Goal: Task Accomplishment & Management: Use online tool/utility

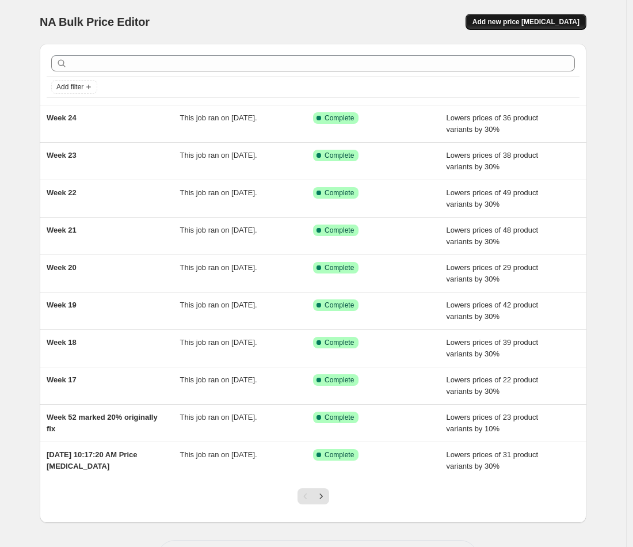
click at [521, 21] on span "Add new price [MEDICAL_DATA]" at bounding box center [526, 21] width 107 height 9
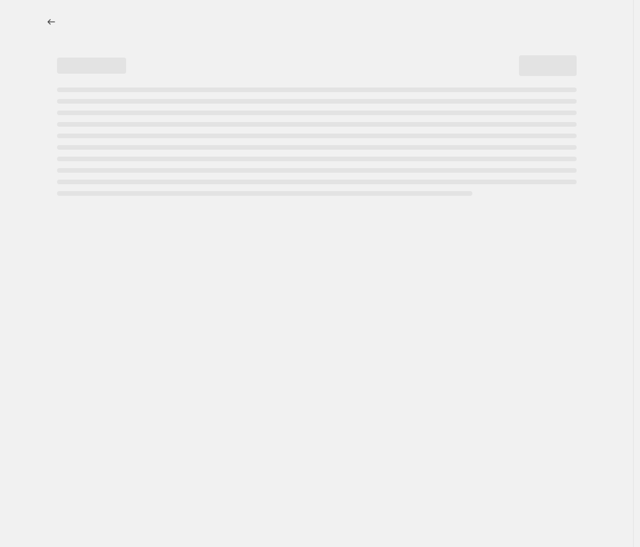
select select "percentage"
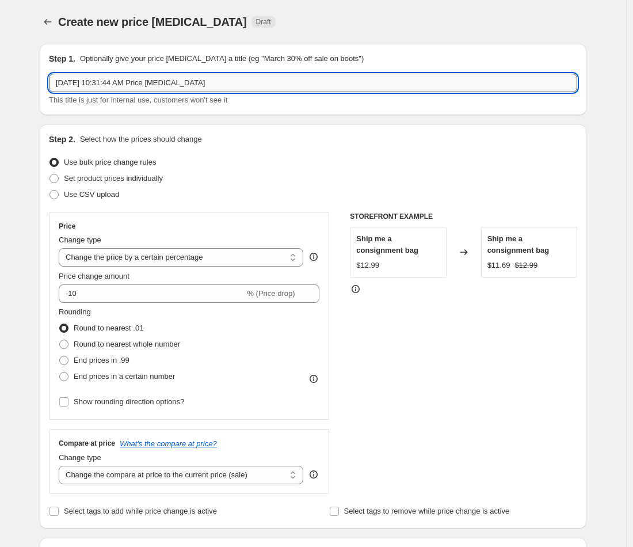
drag, startPoint x: 256, startPoint y: 81, endPoint x: 96, endPoint y: 78, distance: 160.1
click at [96, 78] on input "[DATE] 10:31:44 AM Price [MEDICAL_DATA]" at bounding box center [313, 83] width 528 height 18
type input "S"
type input "Week 25"
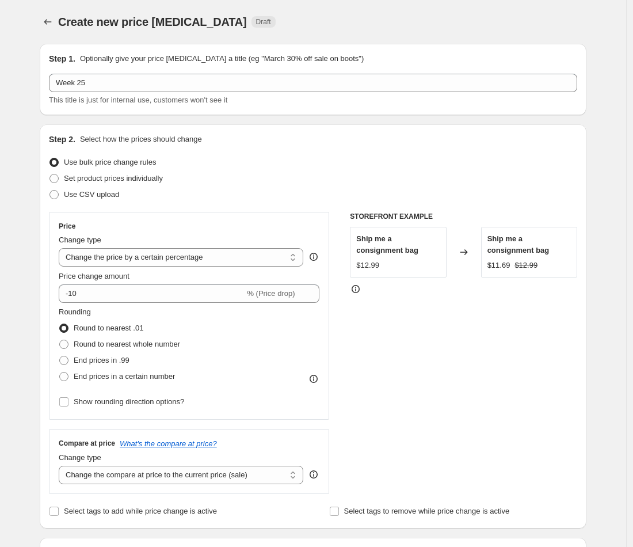
click at [35, 230] on div "Step 1. Optionally give your price [MEDICAL_DATA] a title (eg "March 30% off sa…" at bounding box center [309, 542] width 556 height 1015
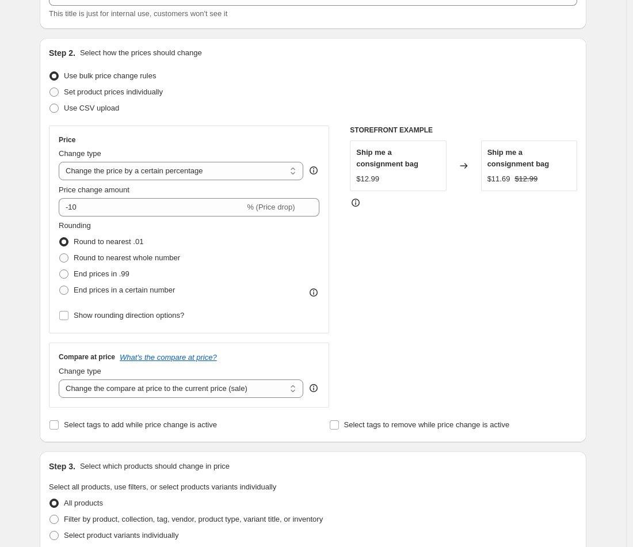
scroll to position [108, 0]
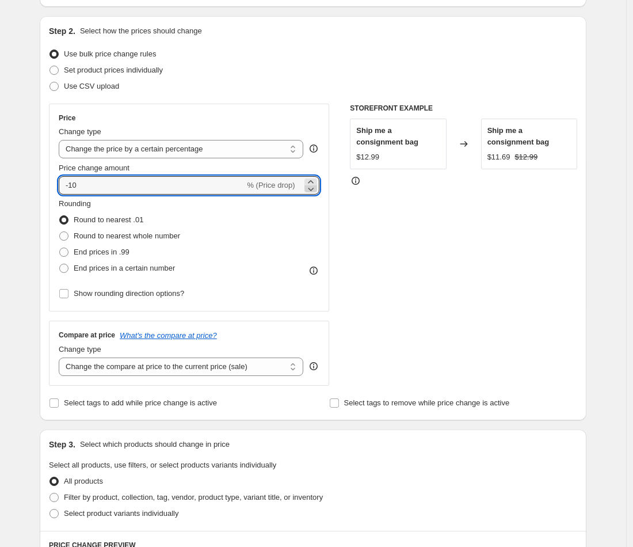
click at [313, 192] on icon at bounding box center [311, 189] width 12 height 12
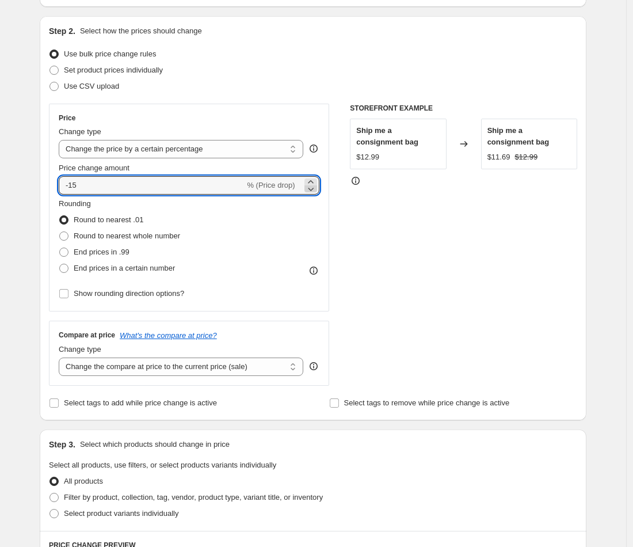
click at [313, 192] on icon at bounding box center [311, 189] width 12 height 12
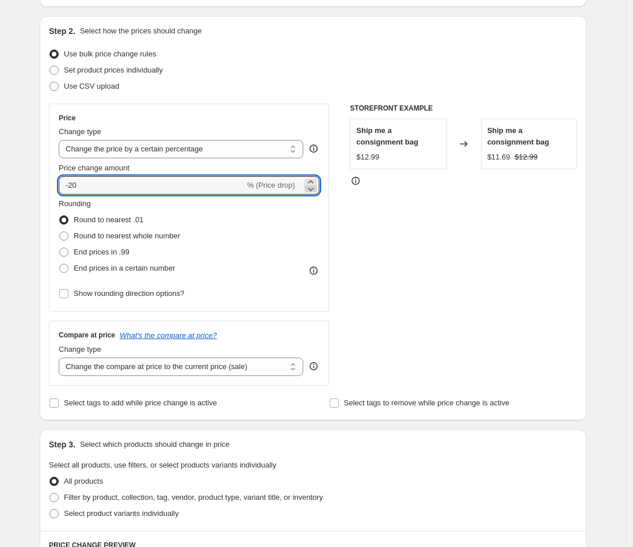
click at [313, 192] on icon at bounding box center [311, 189] width 12 height 12
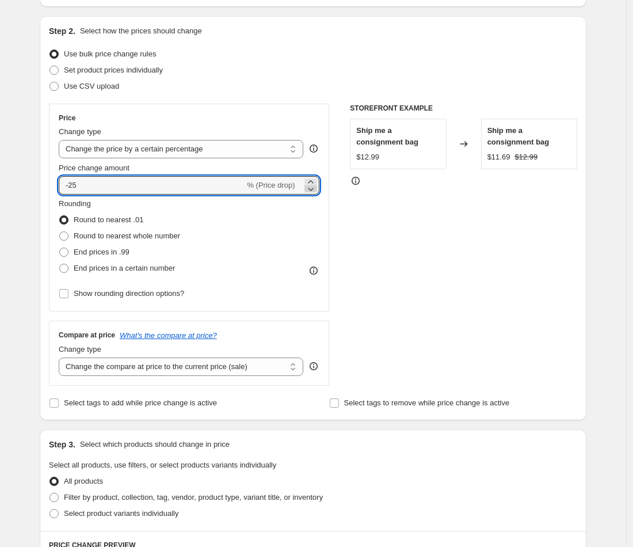
click at [313, 192] on icon at bounding box center [311, 189] width 12 height 12
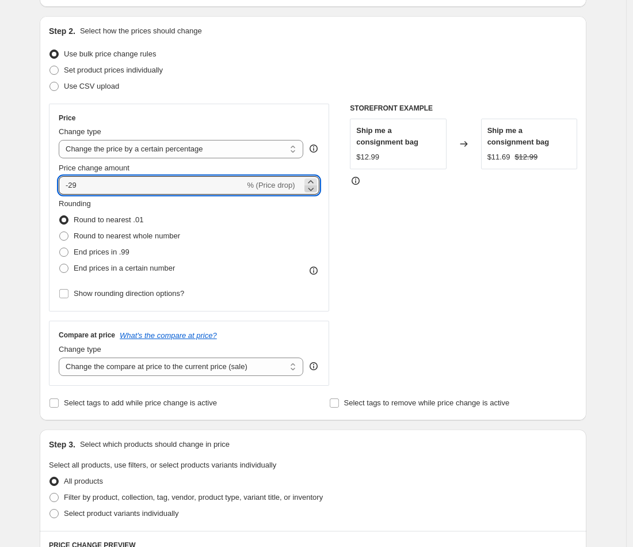
type input "-30"
click at [27, 262] on div "Create new price [MEDICAL_DATA]. This page is ready Create new price [MEDICAL_D…" at bounding box center [313, 452] width 626 height 1120
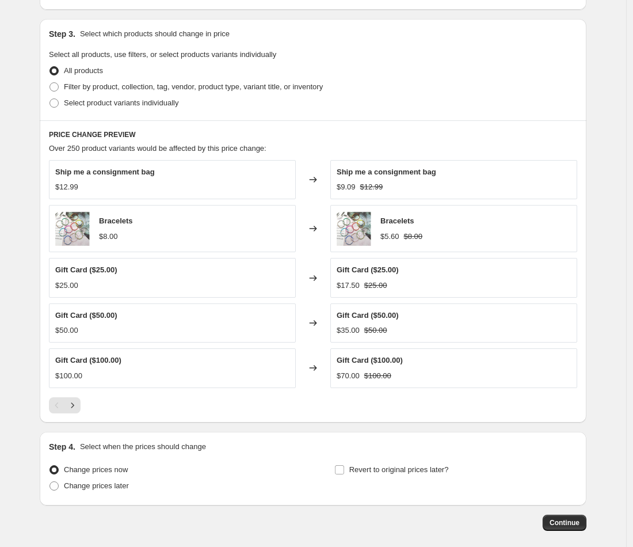
scroll to position [522, 0]
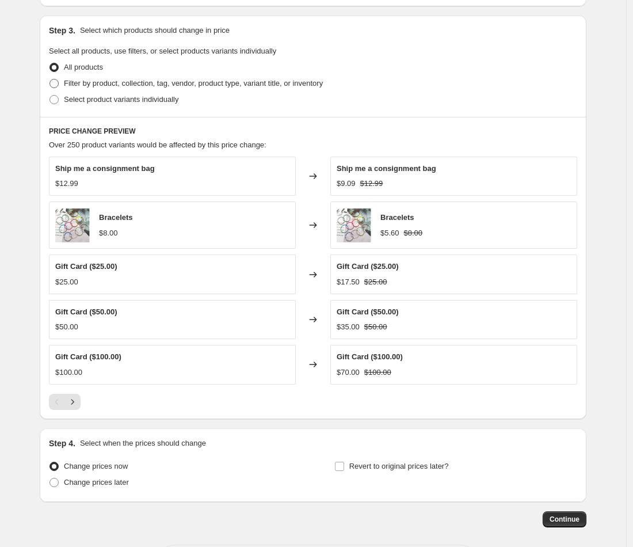
click at [237, 85] on span "Filter by product, collection, tag, vendor, product type, variant title, or inv…" at bounding box center [193, 83] width 259 height 9
click at [50, 79] on input "Filter by product, collection, tag, vendor, product type, variant title, or inv…" at bounding box center [50, 79] width 1 height 1
radio input "true"
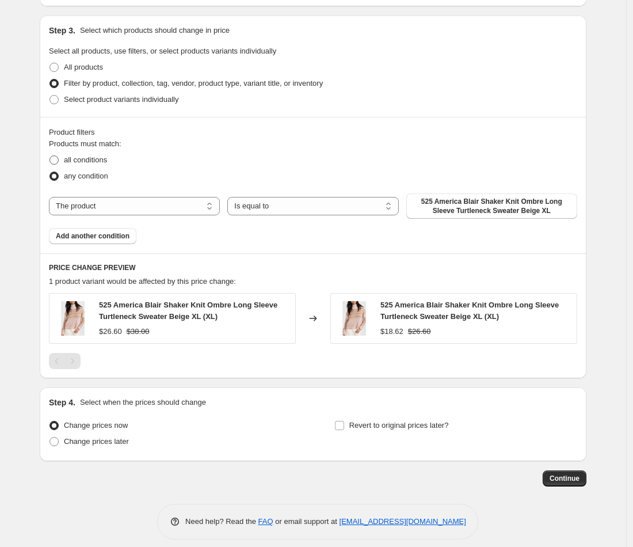
click at [85, 157] on span "all conditions" at bounding box center [85, 159] width 43 height 9
click at [50, 156] on input "all conditions" at bounding box center [50, 155] width 1 height 1
radio input "true"
click at [197, 201] on select "The product The product's collection The product's tag The product's vendor The…" at bounding box center [134, 206] width 171 height 18
select select "collection"
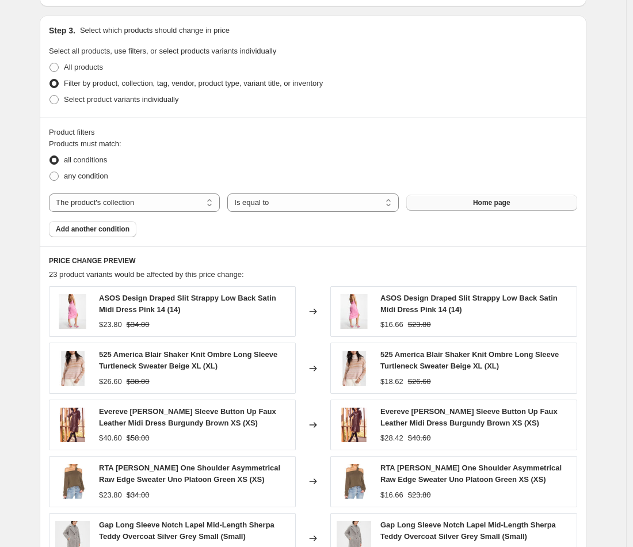
click at [474, 203] on button "Home page" at bounding box center [491, 203] width 171 height 16
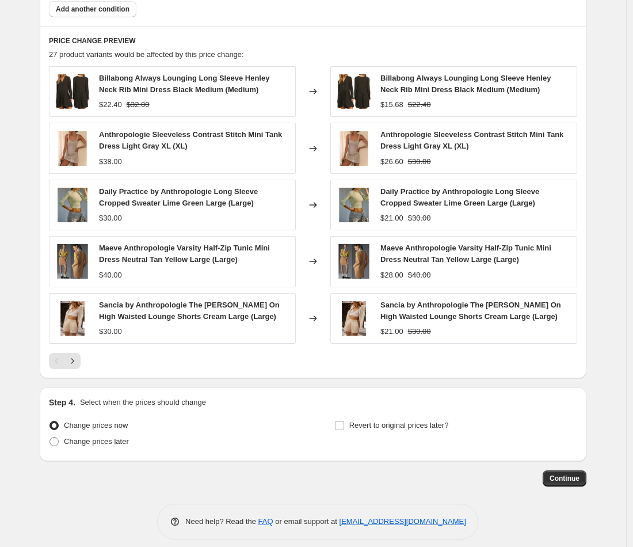
scroll to position [752, 0]
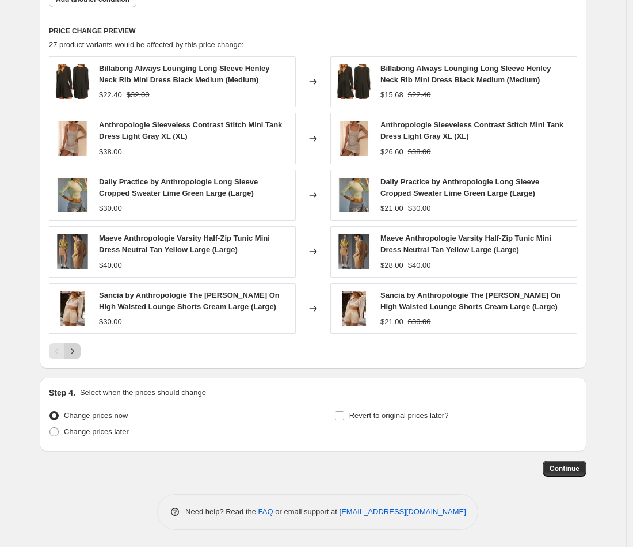
click at [77, 351] on icon "Next" at bounding box center [73, 351] width 12 height 12
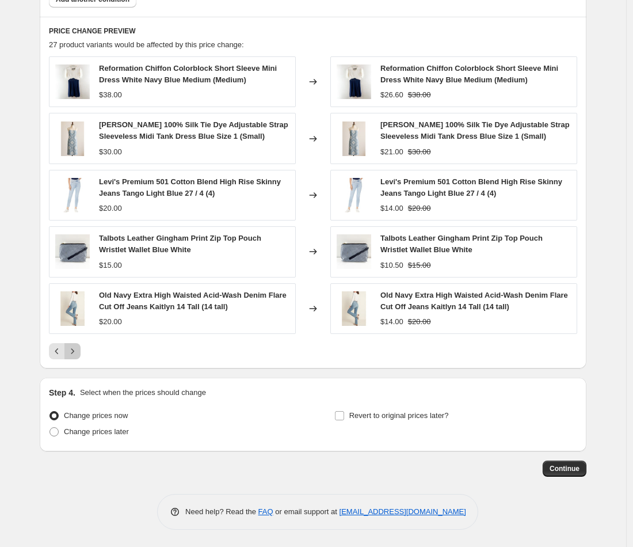
click at [77, 351] on icon "Next" at bounding box center [73, 351] width 12 height 12
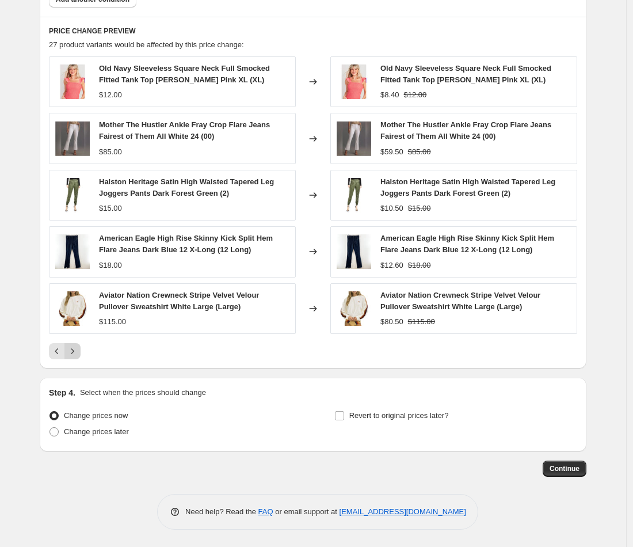
click at [77, 351] on icon "Next" at bounding box center [73, 351] width 12 height 12
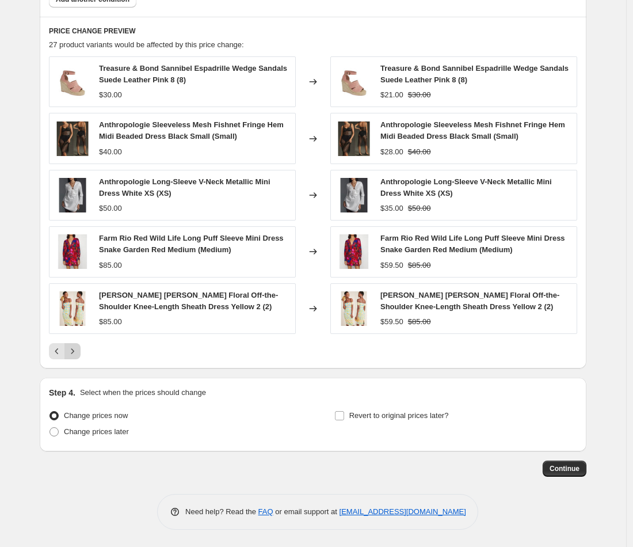
click at [77, 351] on icon "Next" at bounding box center [73, 351] width 12 height 12
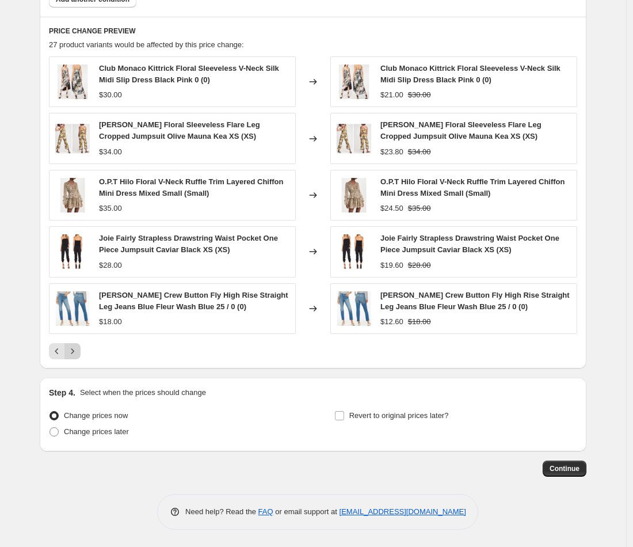
click at [77, 351] on icon "Next" at bounding box center [73, 351] width 12 height 12
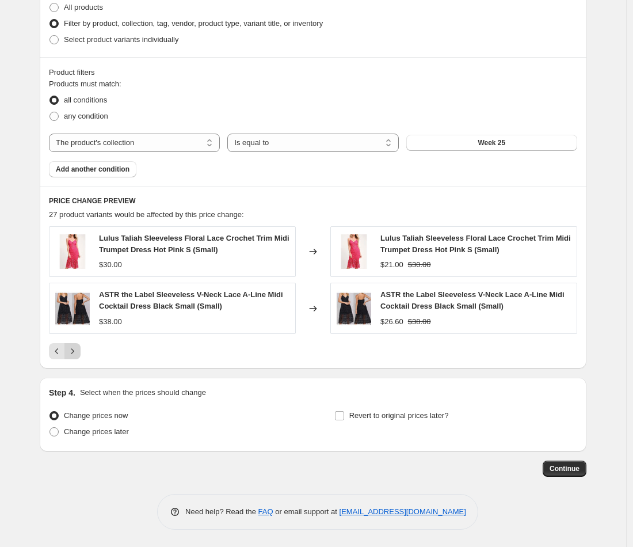
scroll to position [582, 0]
click at [555, 469] on span "Continue" at bounding box center [565, 468] width 30 height 9
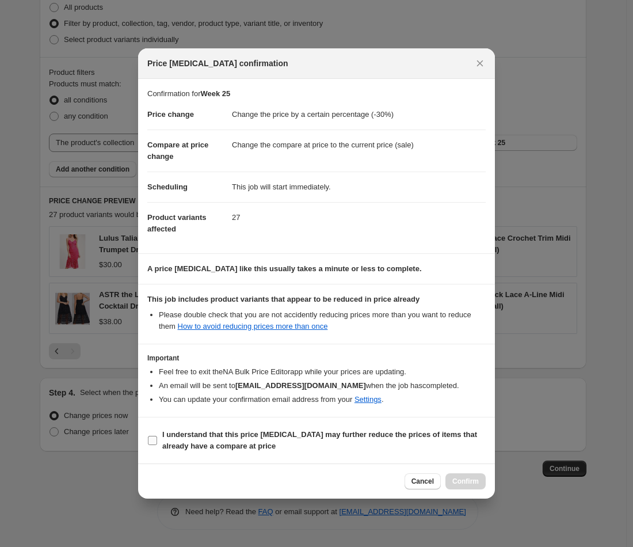
click at [195, 442] on b "I understand that this price [MEDICAL_DATA] may further reduce the prices of it…" at bounding box center [319, 440] width 315 height 20
click at [157, 442] on input "I understand that this price [MEDICAL_DATA] may further reduce the prices of it…" at bounding box center [152, 440] width 9 height 9
checkbox input "true"
click at [466, 486] on span "Confirm" at bounding box center [465, 481] width 26 height 9
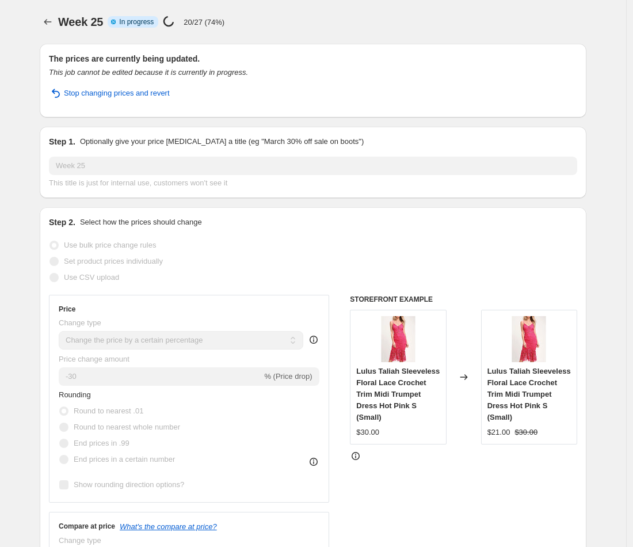
select select "percentage"
select select "collection"
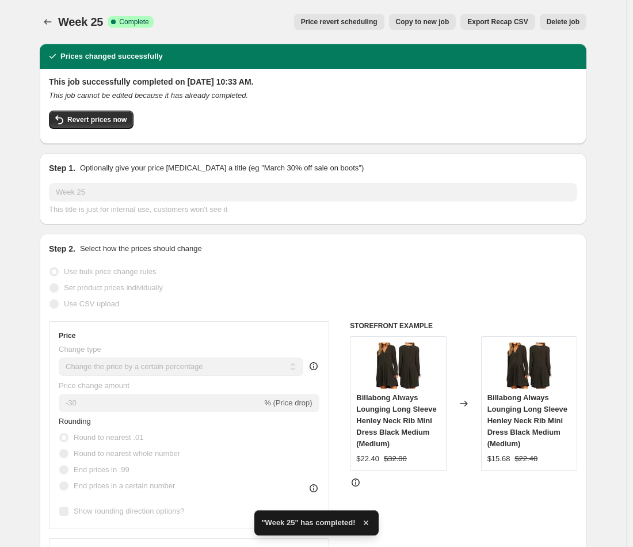
click at [505, 21] on span "Export Recap CSV" at bounding box center [497, 21] width 60 height 9
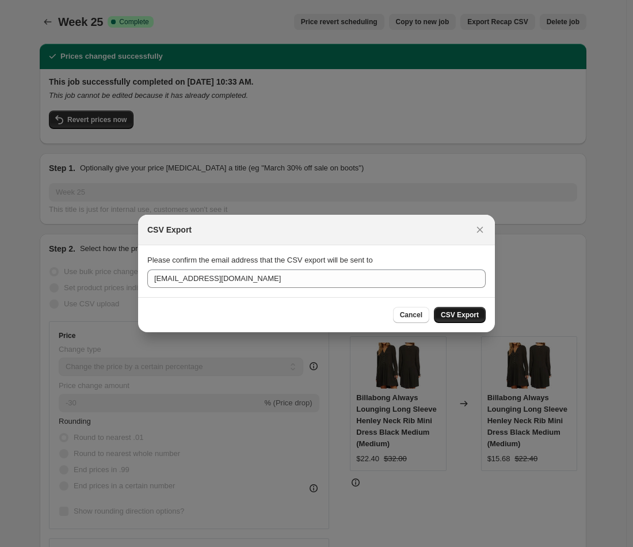
click at [459, 316] on span "CSV Export" at bounding box center [460, 314] width 38 height 9
